Goal: Transaction & Acquisition: Purchase product/service

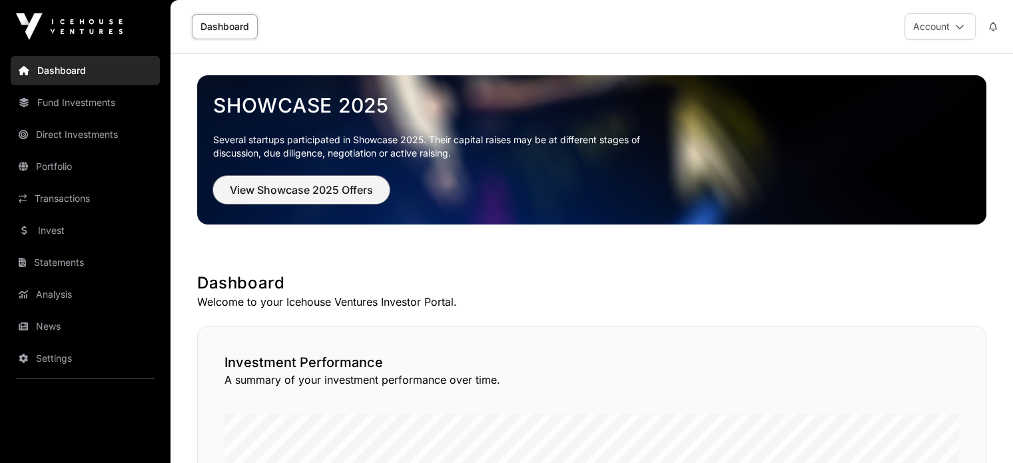
click at [332, 183] on span "View Showcase 2025 Offers" at bounding box center [301, 190] width 143 height 16
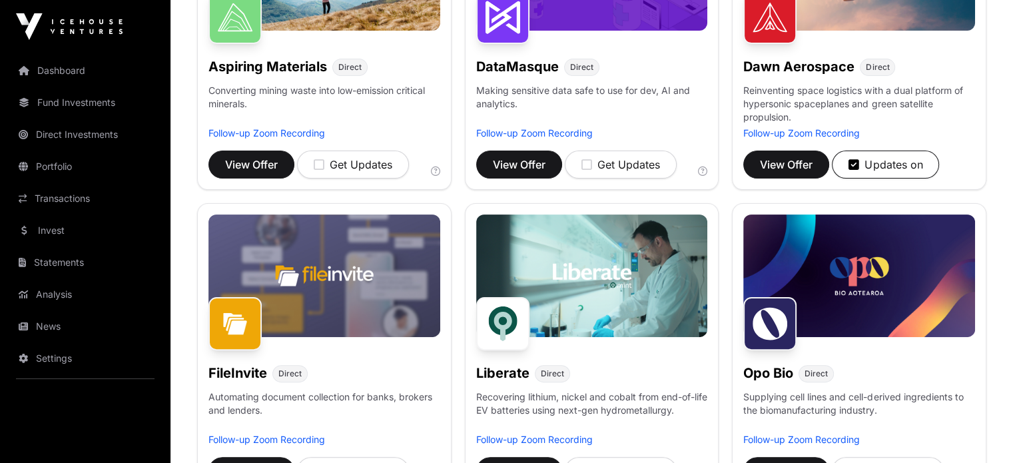
scroll to position [224, 0]
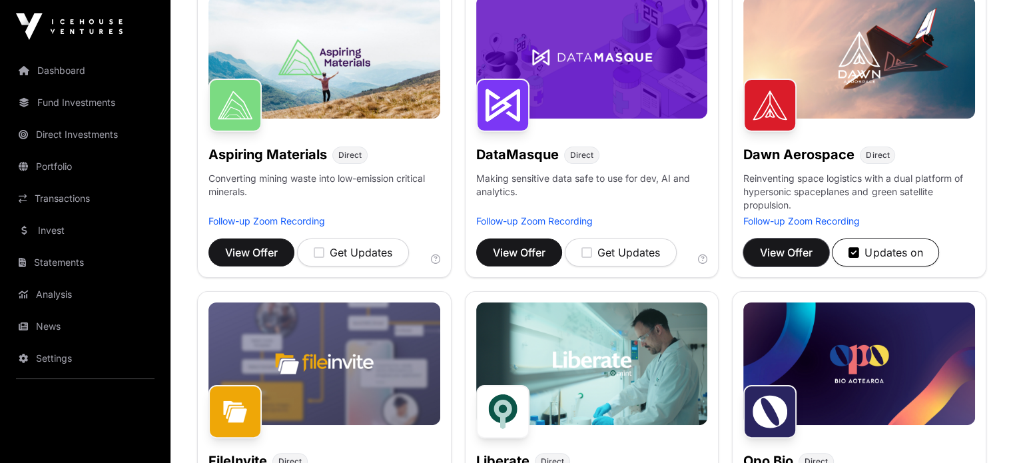
click at [794, 261] on span "View Offer" at bounding box center [786, 253] width 53 height 16
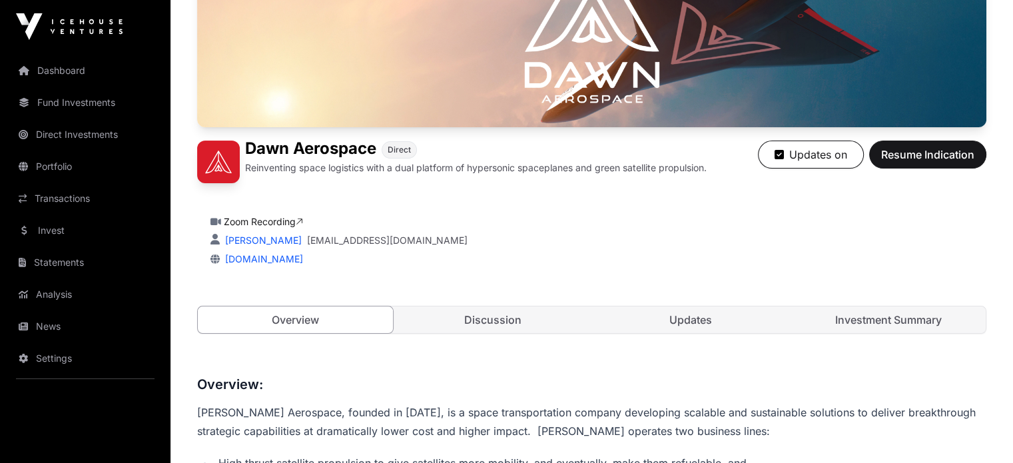
scroll to position [205, 0]
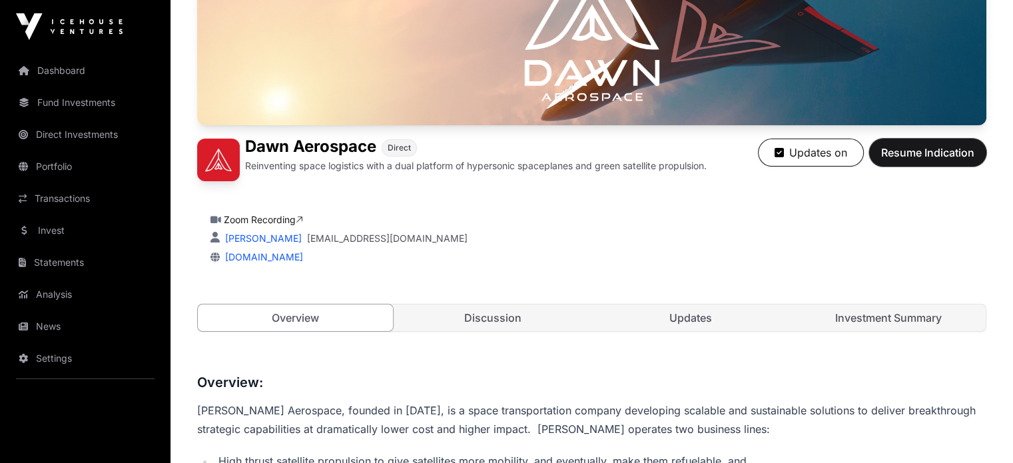
click at [920, 161] on span "Resume Indication" at bounding box center [928, 153] width 93 height 16
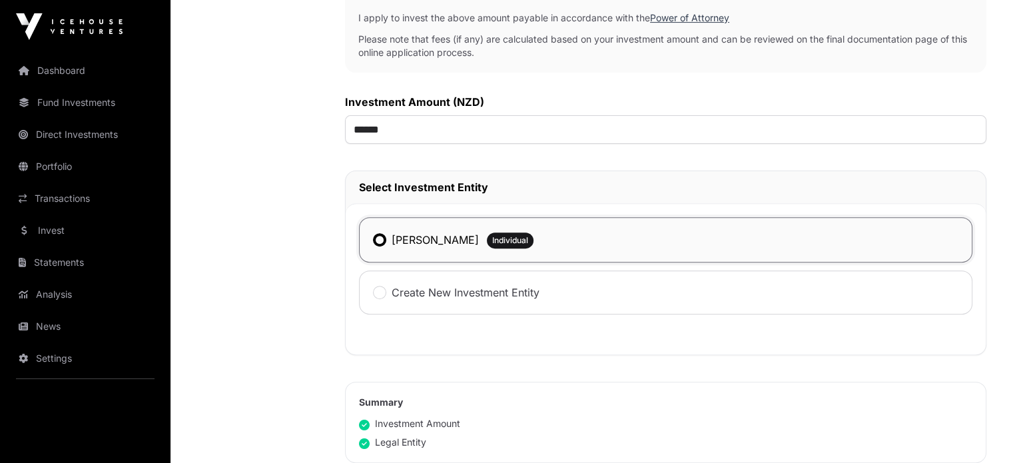
scroll to position [533, 0]
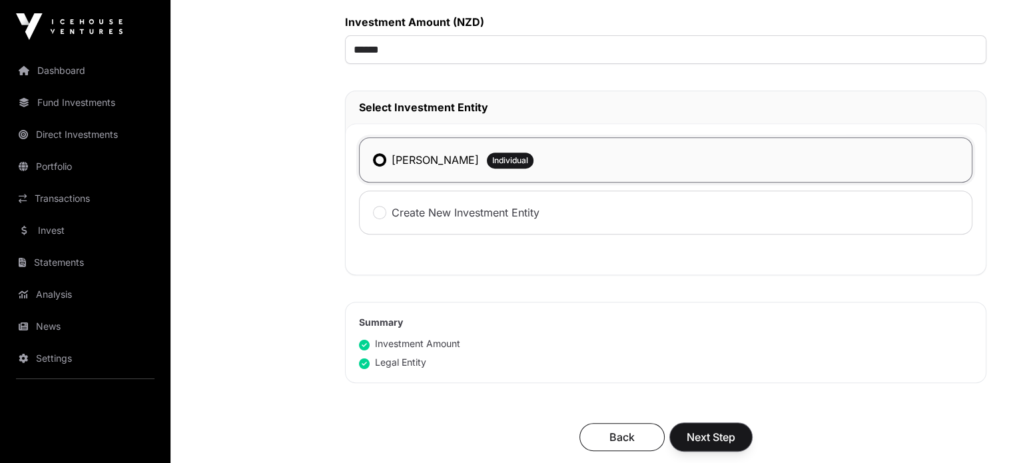
click at [691, 431] on span "Next Step" at bounding box center [711, 437] width 49 height 16
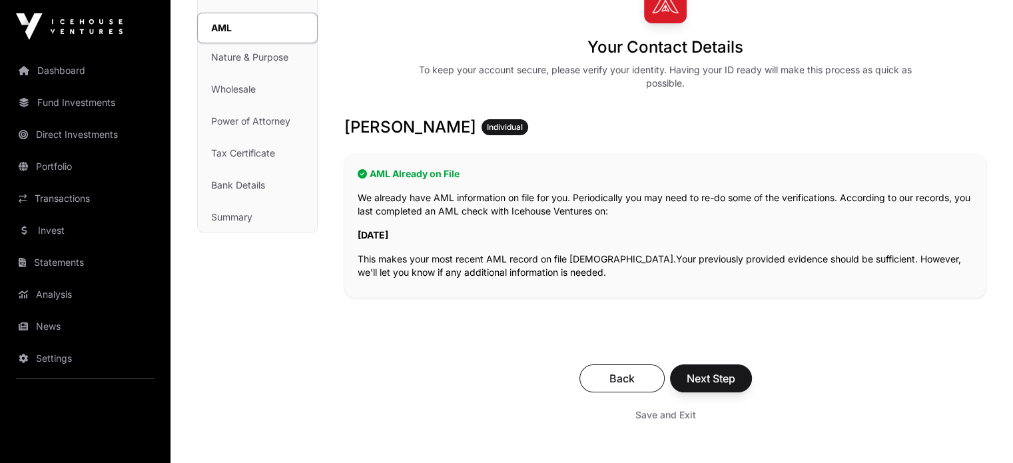
scroll to position [133, 0]
click at [728, 381] on span "Next Step" at bounding box center [711, 378] width 49 height 16
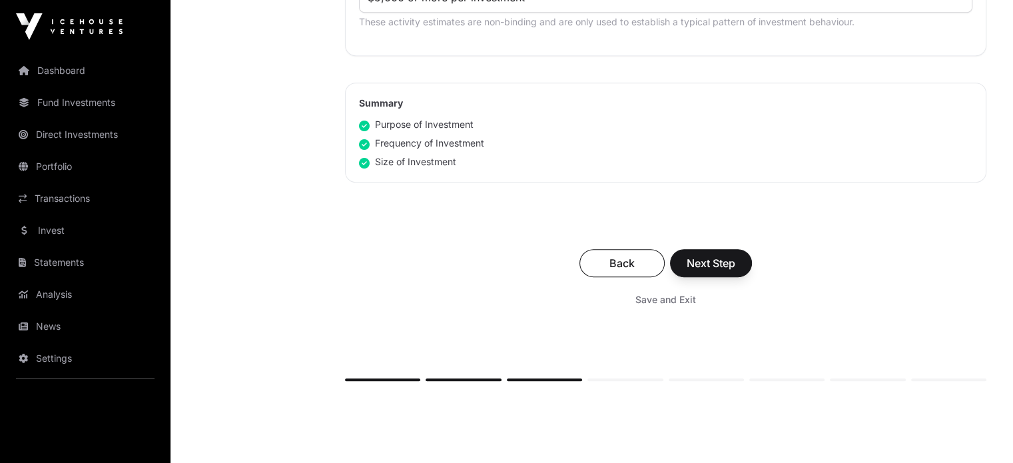
scroll to position [861, 0]
click at [729, 257] on span "Next Step" at bounding box center [711, 263] width 49 height 16
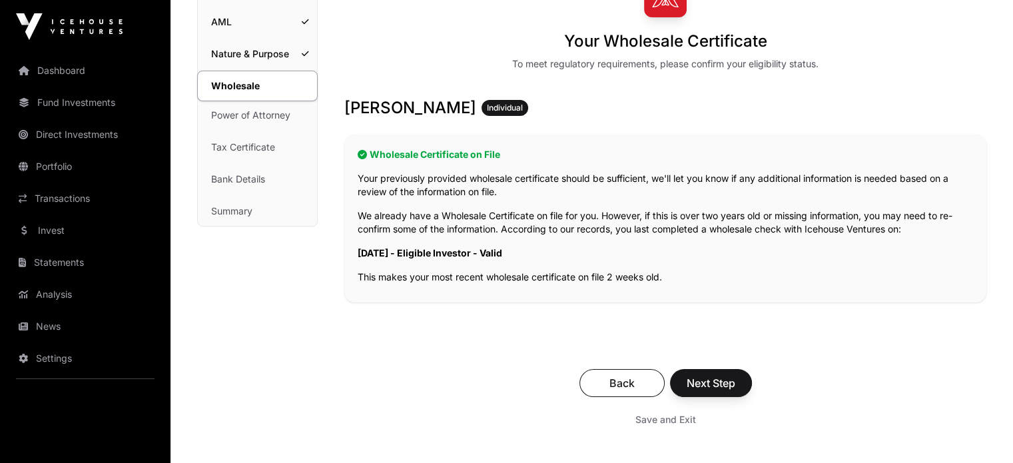
scroll to position [139, 0]
click at [708, 378] on span "Next Step" at bounding box center [711, 382] width 49 height 16
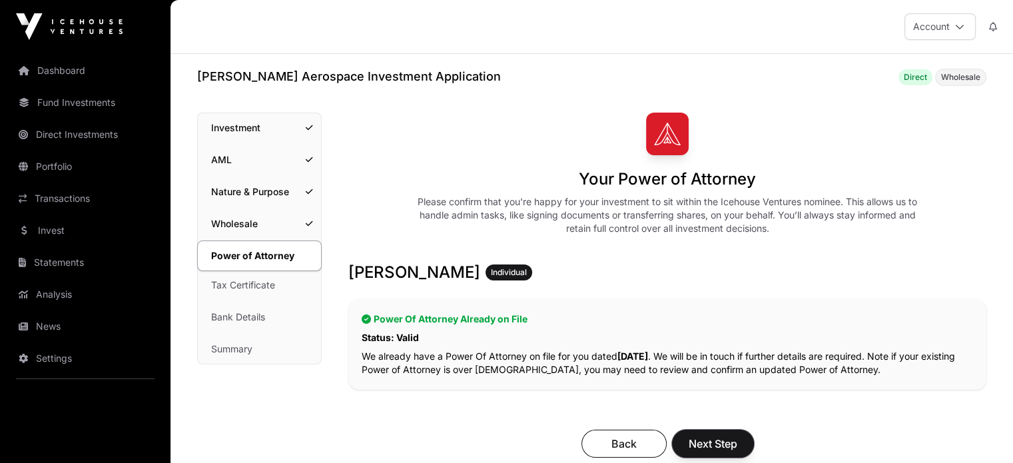
click at [703, 442] on span "Next Step" at bounding box center [713, 444] width 49 height 16
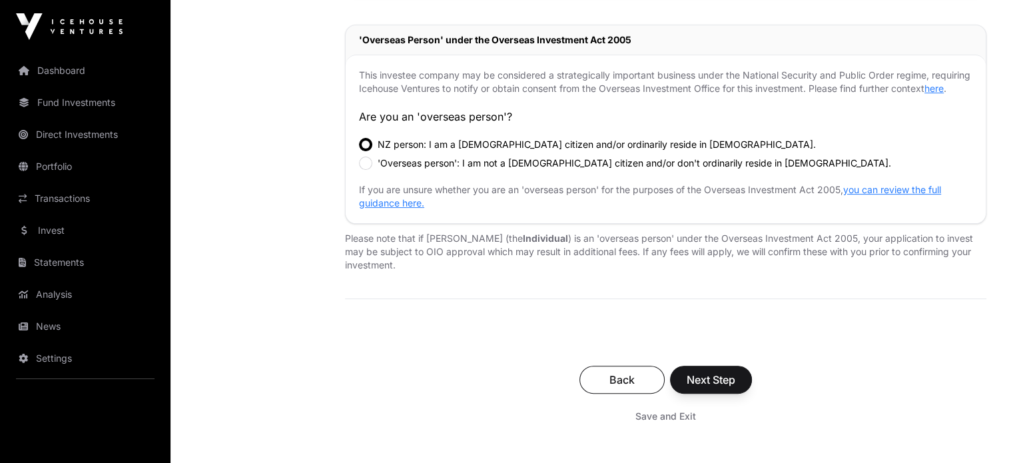
scroll to position [405, 0]
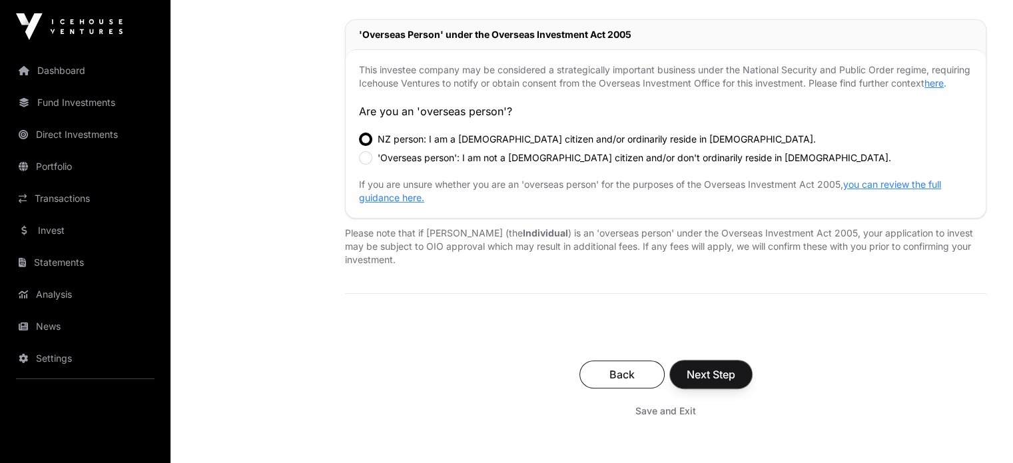
click at [725, 375] on button "Next Step" at bounding box center [711, 374] width 82 height 28
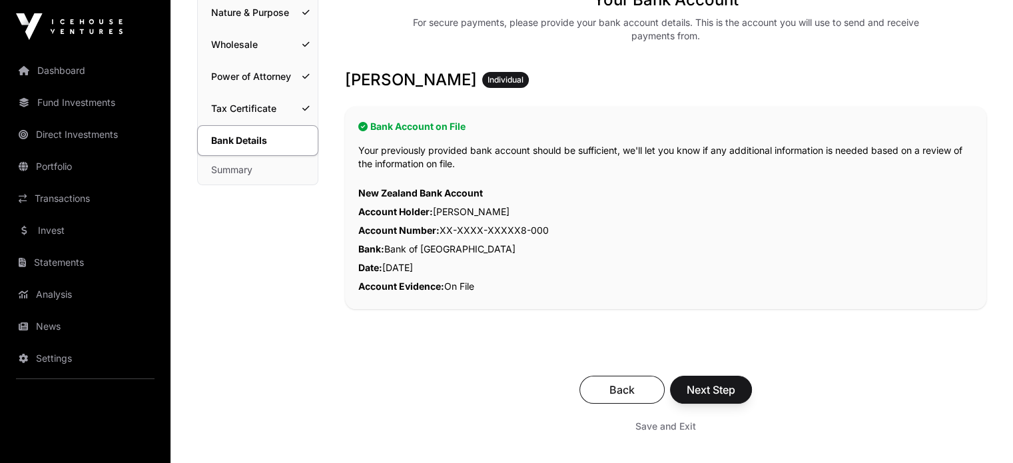
scroll to position [197, 0]
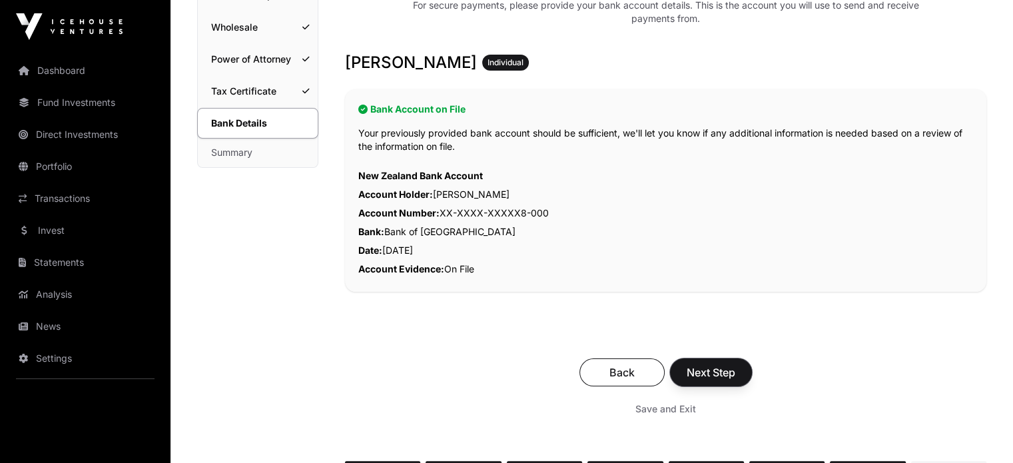
click at [708, 370] on span "Next Step" at bounding box center [711, 372] width 49 height 16
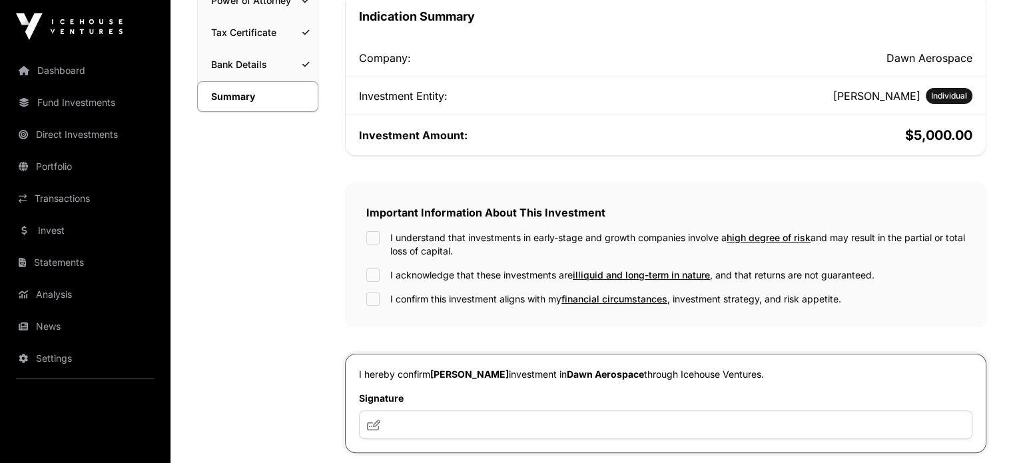
scroll to position [394, 0]
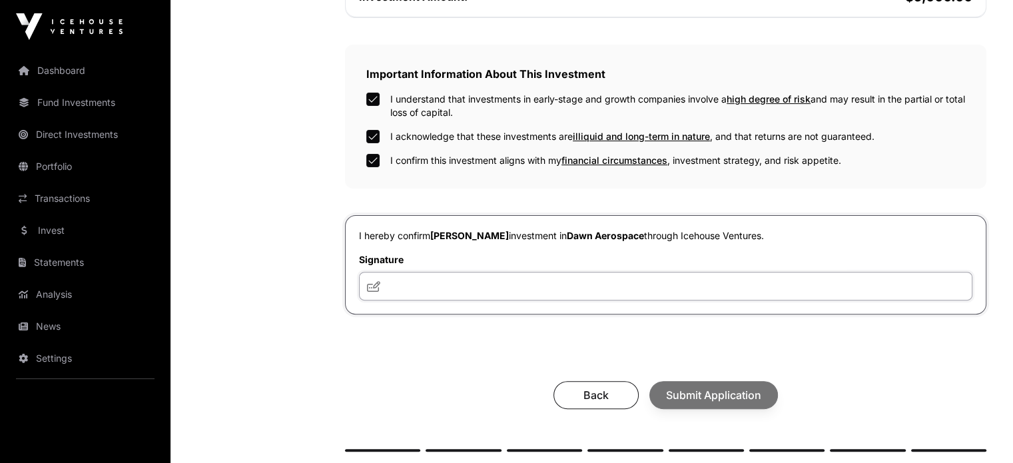
click at [466, 272] on input "text" at bounding box center [666, 286] width 614 height 29
click at [374, 283] on icon at bounding box center [373, 286] width 13 height 11
click at [419, 285] on input "**" at bounding box center [666, 286] width 614 height 29
click at [332, 358] on div "**********" at bounding box center [592, 112] width 790 height 786
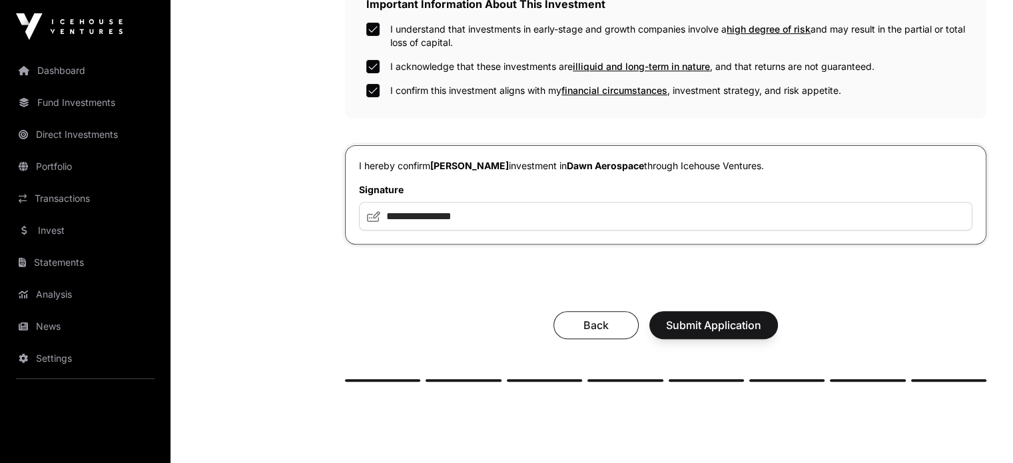
scroll to position [547, 0]
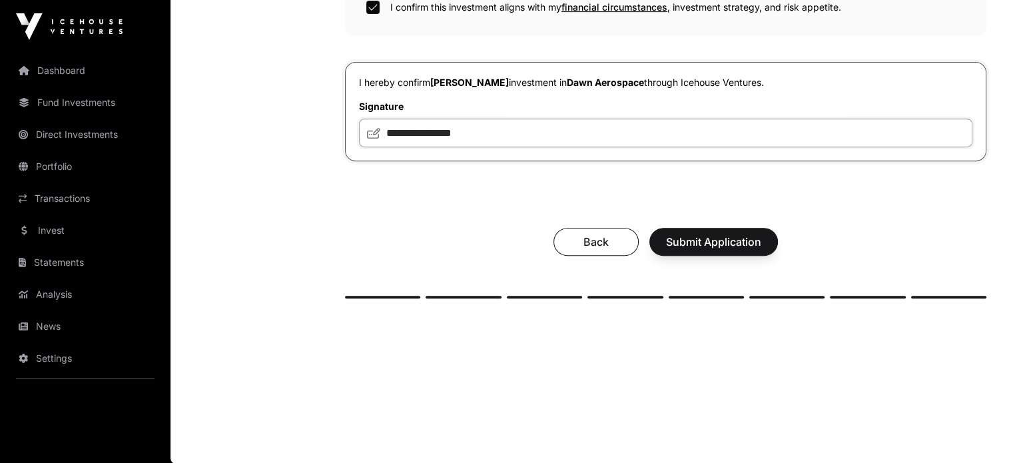
click at [548, 119] on input "**********" at bounding box center [666, 133] width 614 height 29
type input "*"
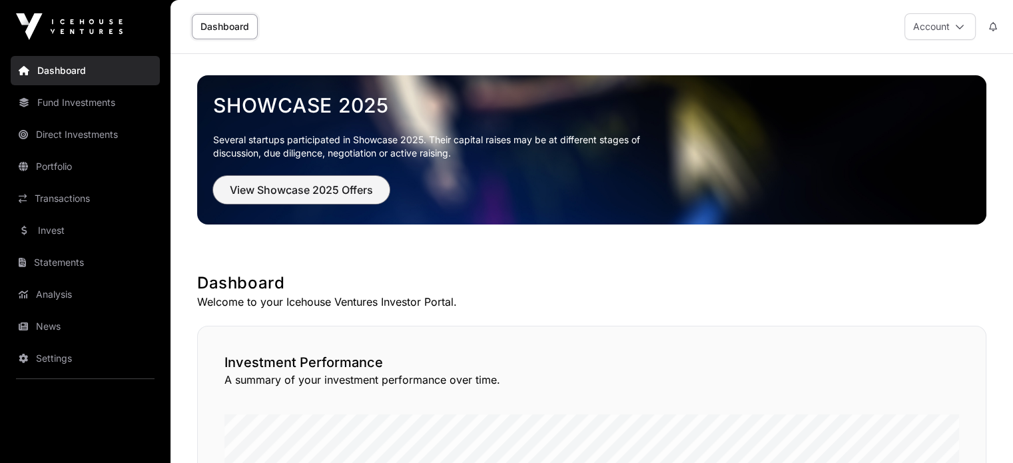
click at [284, 188] on span "View Showcase 2025 Offers" at bounding box center [301, 190] width 143 height 16
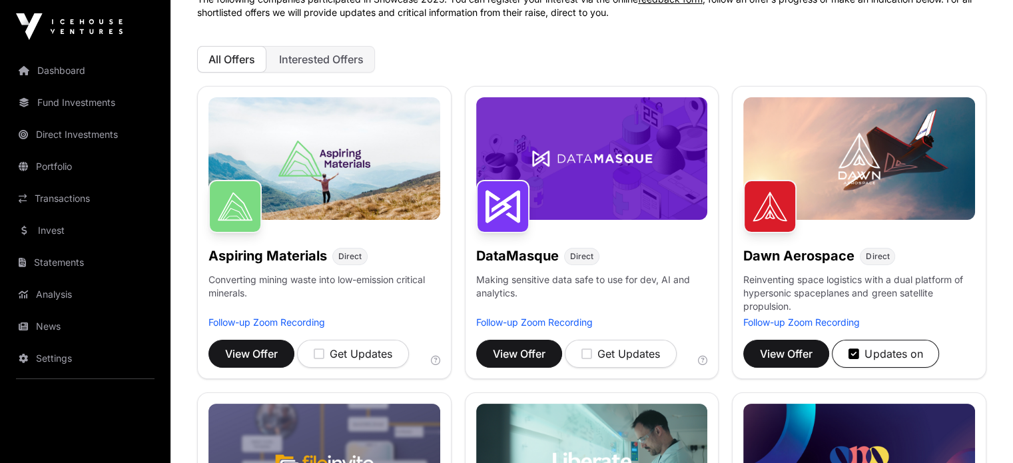
scroll to position [123, 0]
click at [796, 362] on span "View Offer" at bounding box center [786, 354] width 53 height 16
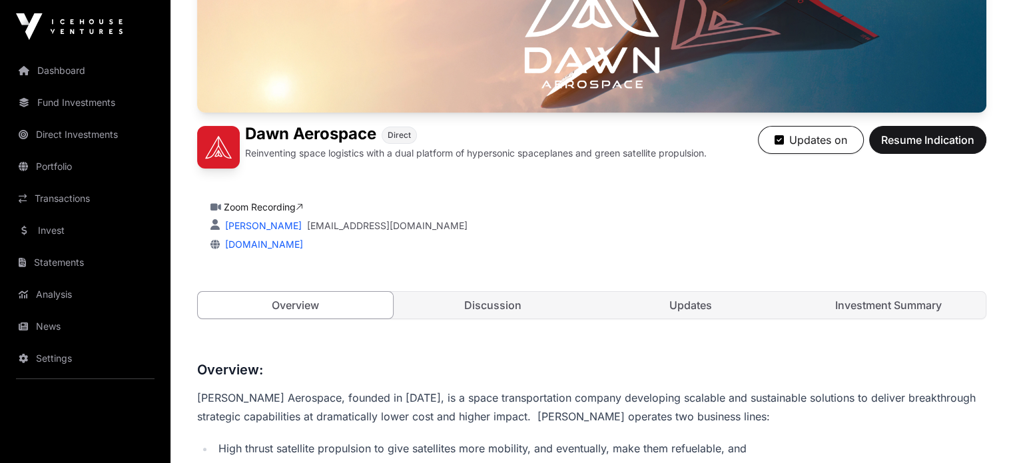
scroll to position [216, 0]
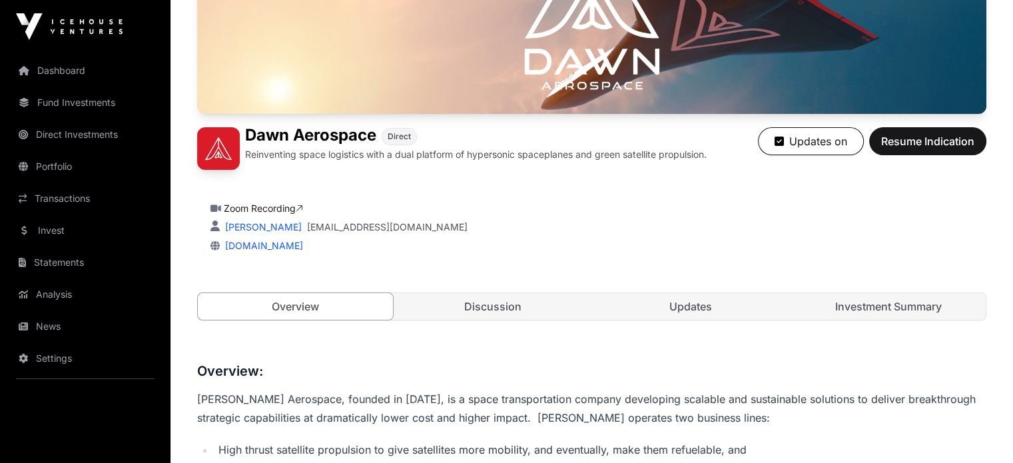
click at [484, 320] on link "Discussion" at bounding box center [493, 306] width 195 height 27
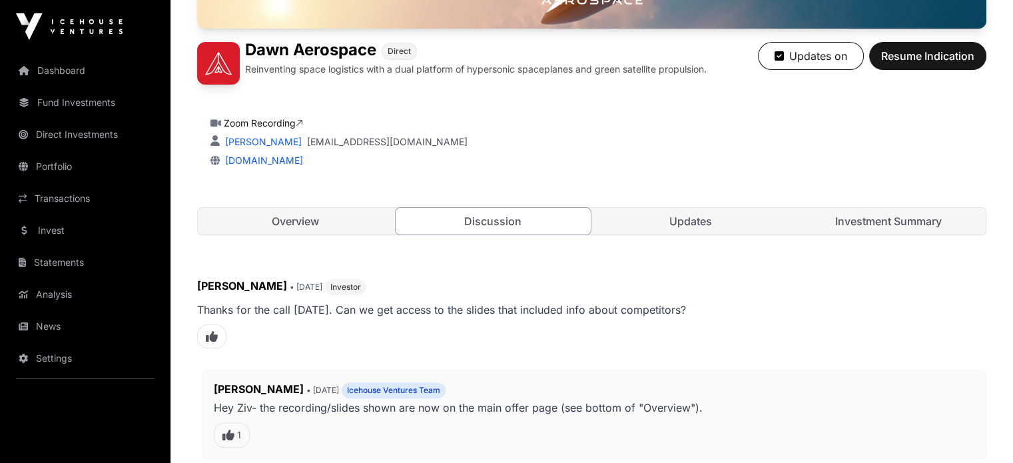
scroll to position [301, 0]
click at [842, 235] on link "Investment Summary" at bounding box center [888, 221] width 195 height 27
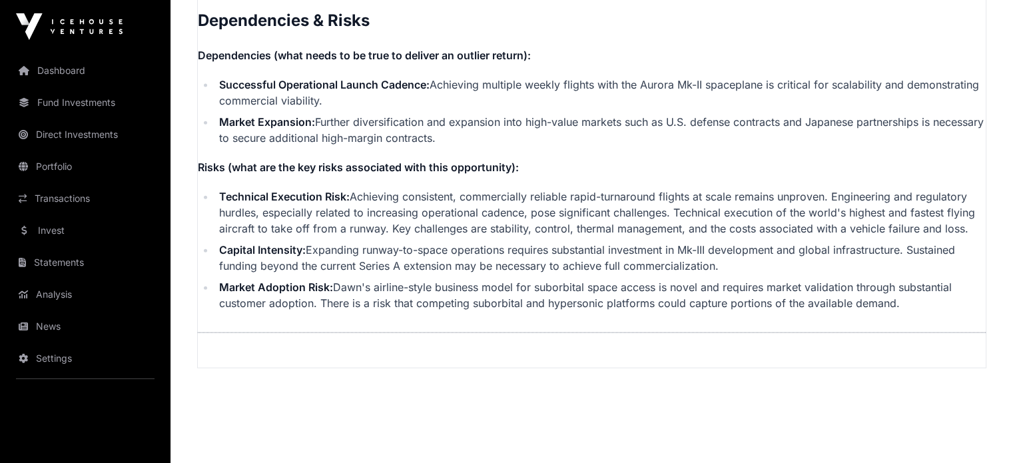
scroll to position [3065, 0]
